Goal: Complete application form

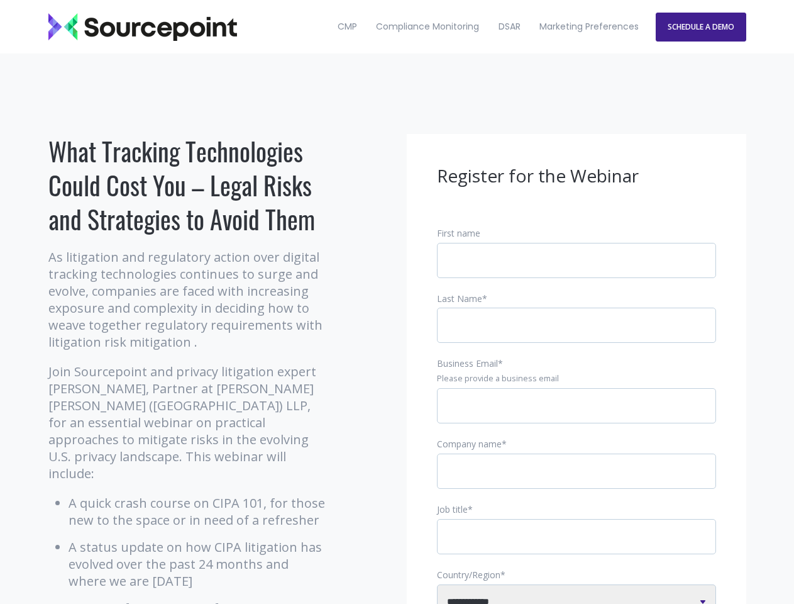
click at [577, 416] on input "Business Email *" at bounding box center [576, 405] width 279 height 35
